Goal: Information Seeking & Learning: Learn about a topic

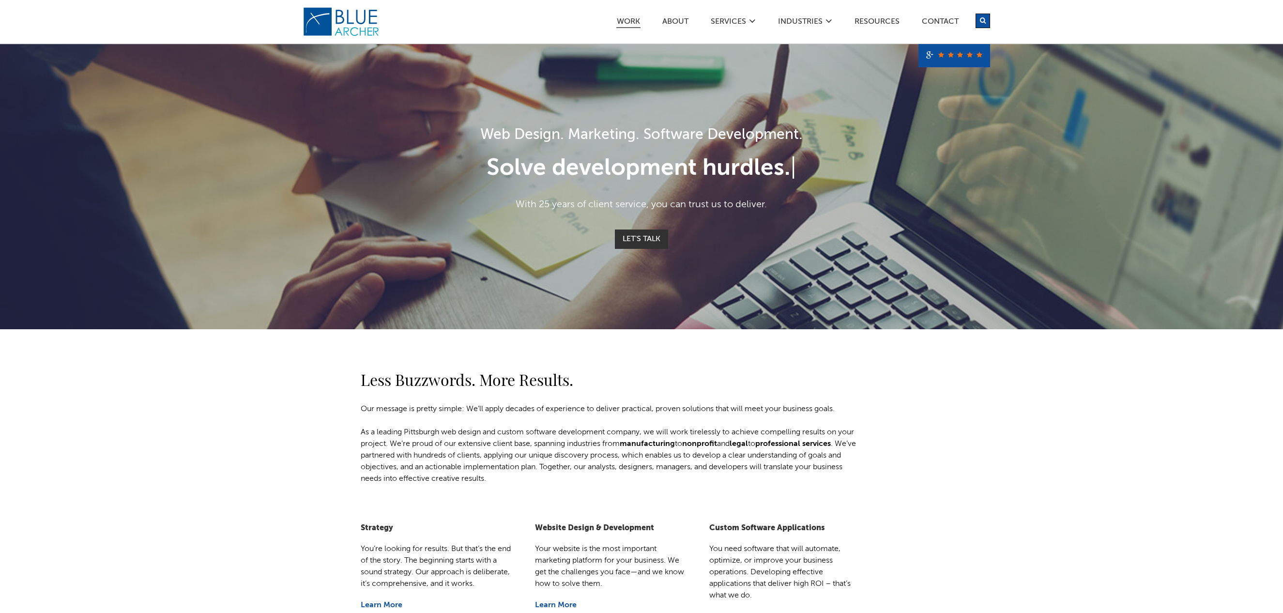
click at [629, 20] on link "Work" at bounding box center [628, 23] width 24 height 10
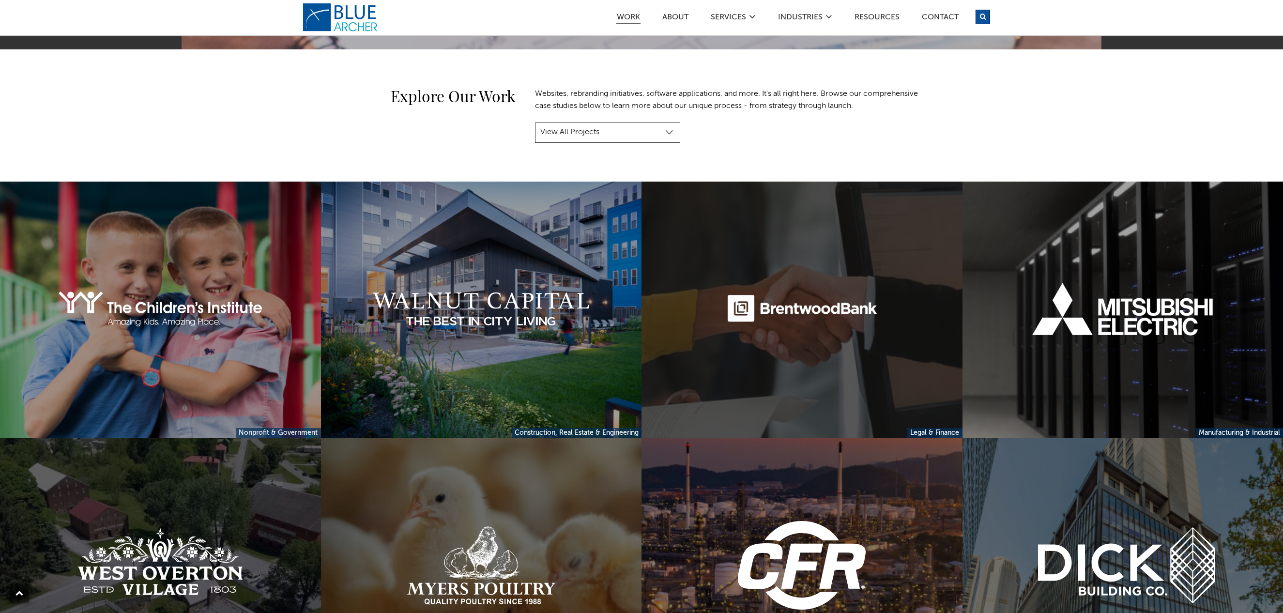
scroll to position [118, 0]
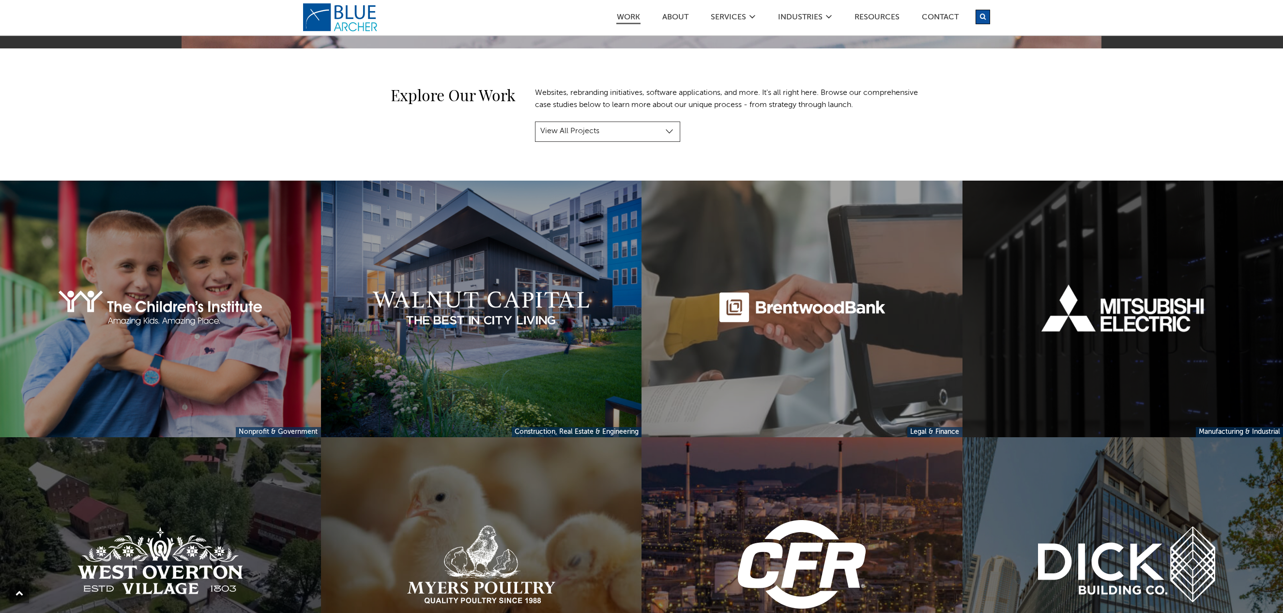
click at [1121, 306] on link at bounding box center [1122, 309] width 321 height 257
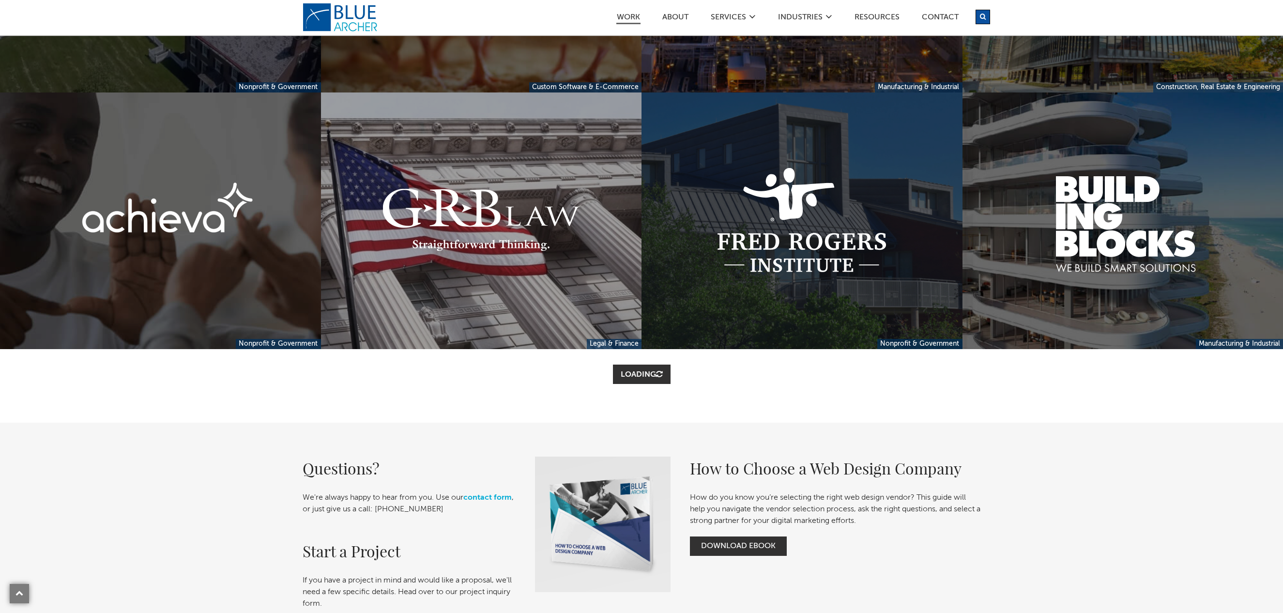
scroll to position [719, 0]
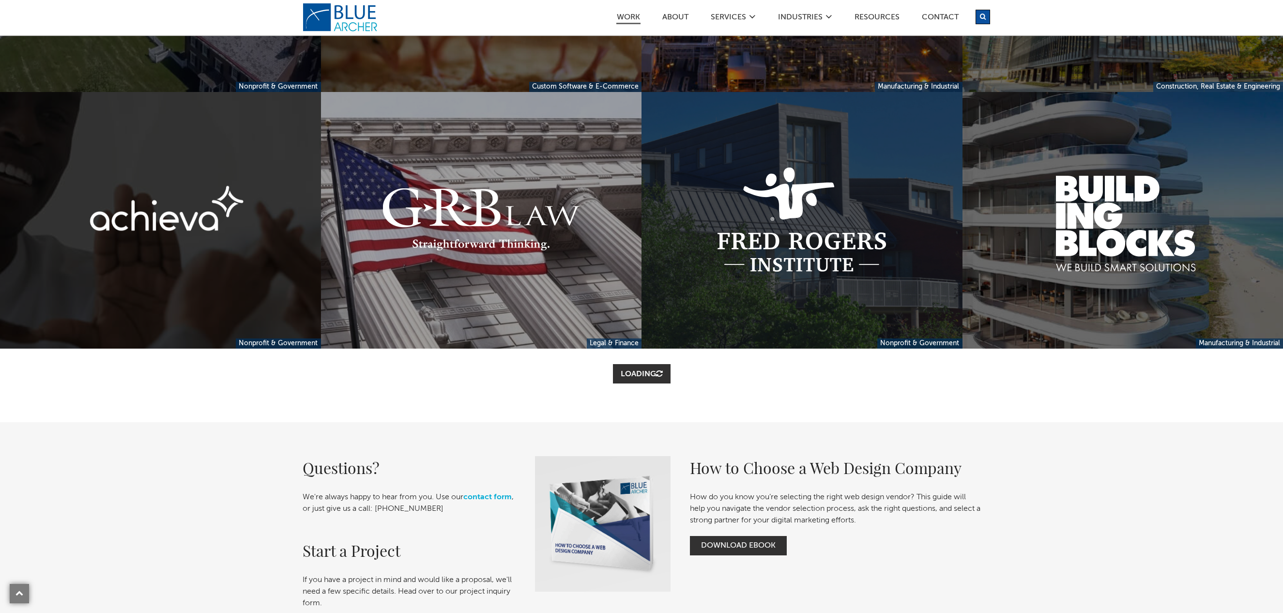
click at [178, 212] on link at bounding box center [160, 220] width 321 height 257
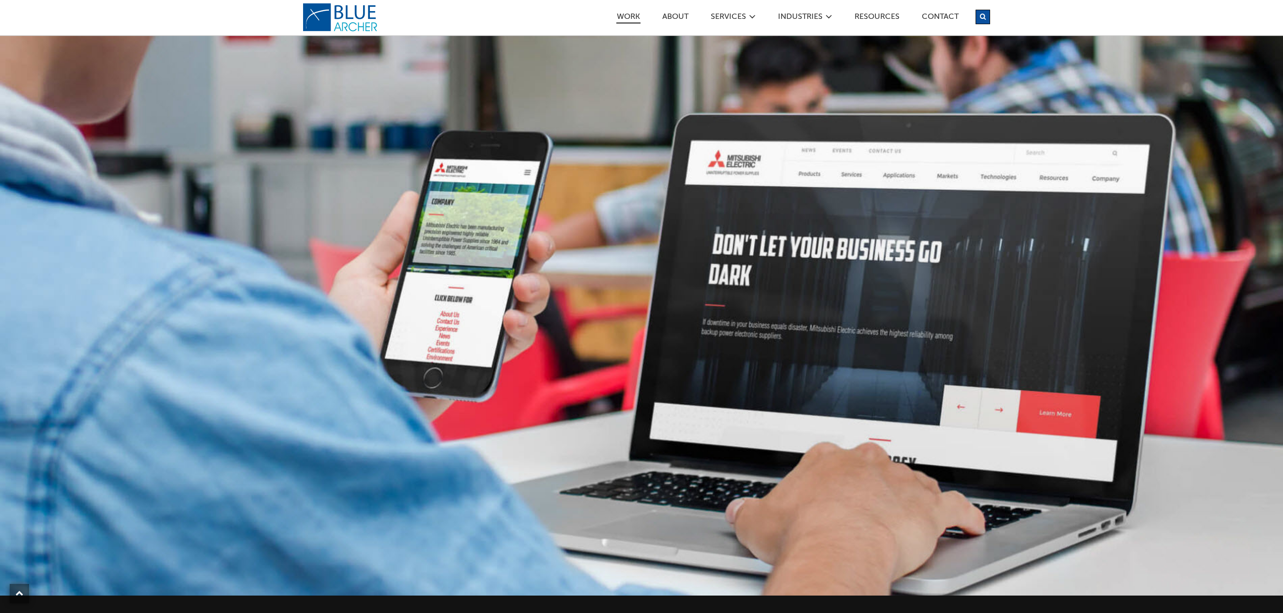
scroll to position [2253, 0]
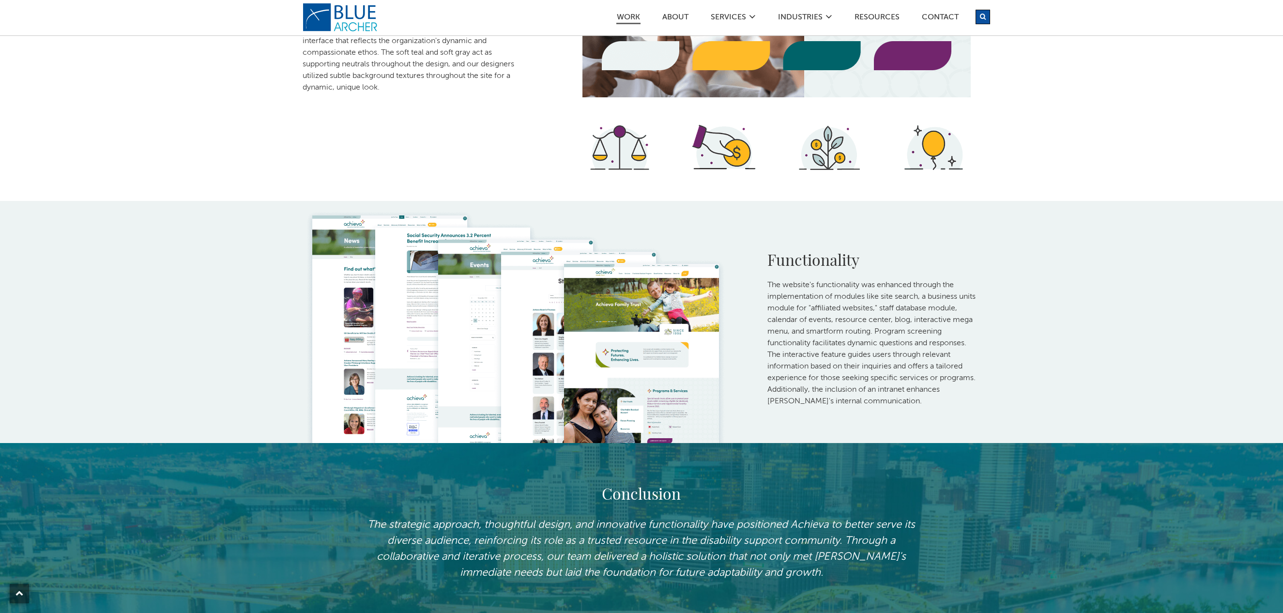
scroll to position [1806, 0]
